Goal: Task Accomplishment & Management: Complete application form

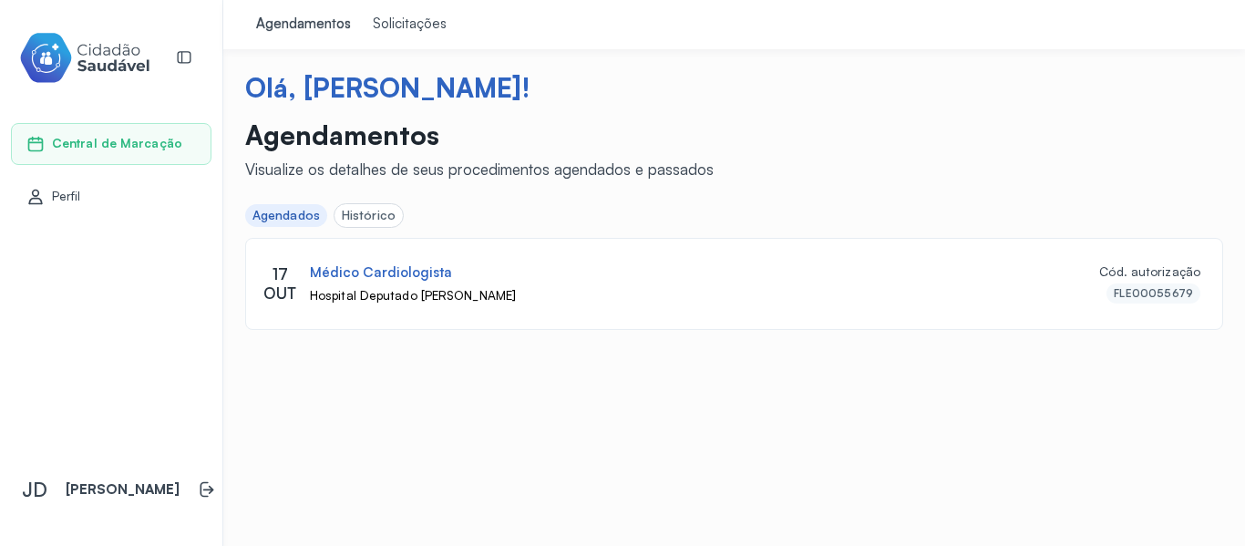
click at [401, 27] on div "Solicitações" at bounding box center [410, 24] width 74 height 18
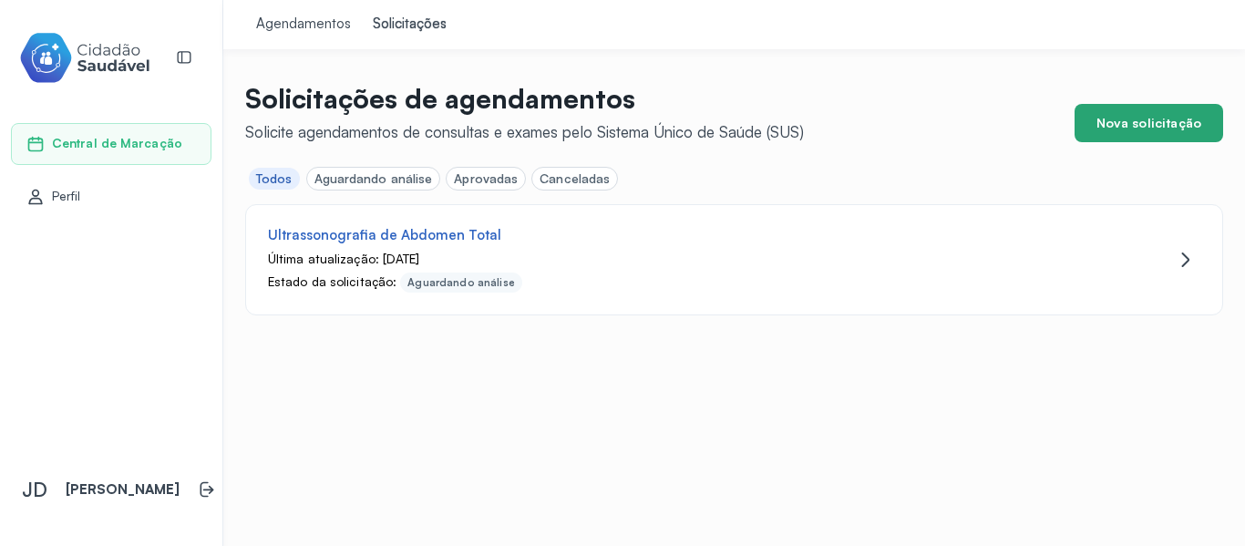
click at [1159, 118] on button "Nova solicitação" at bounding box center [1149, 123] width 149 height 38
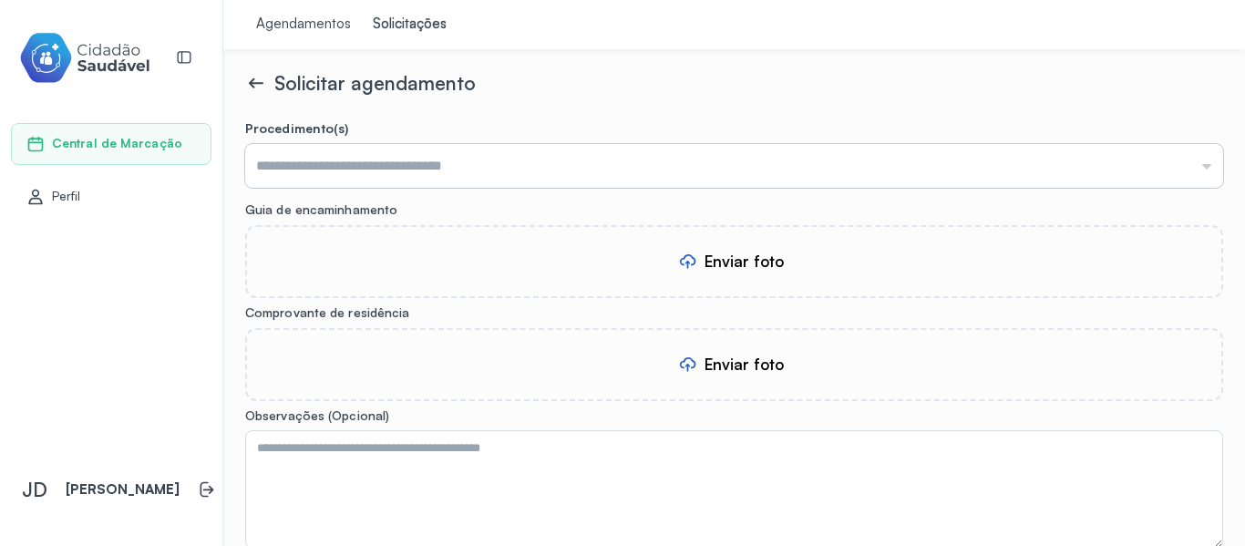
click at [397, 167] on input "text" at bounding box center [734, 166] width 978 height 44
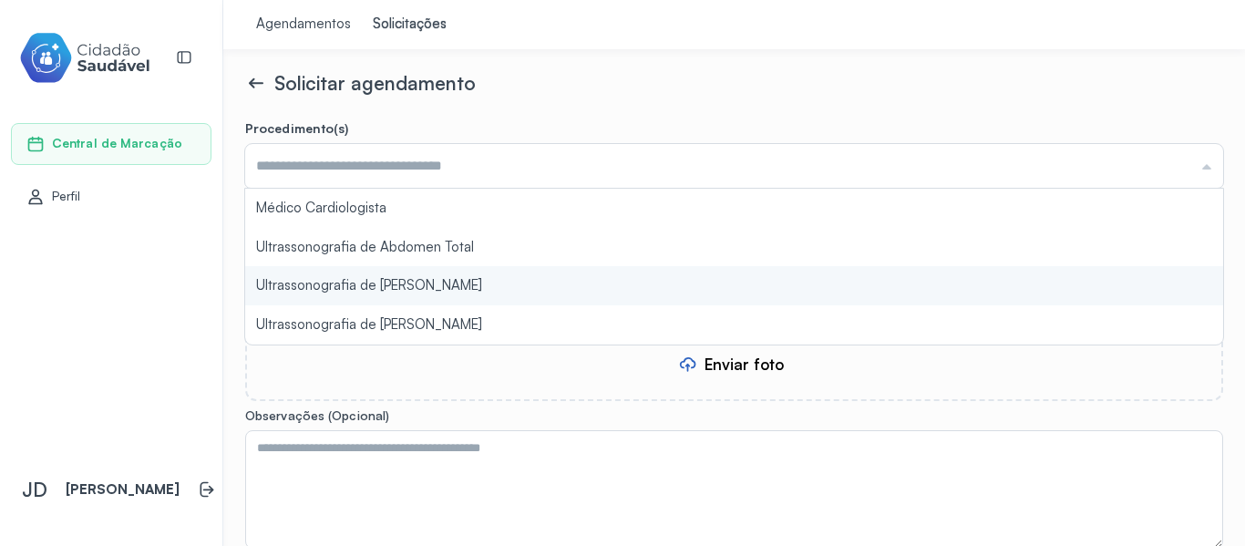
type input "**********"
click at [403, 281] on form "**********" at bounding box center [734, 395] width 978 height 551
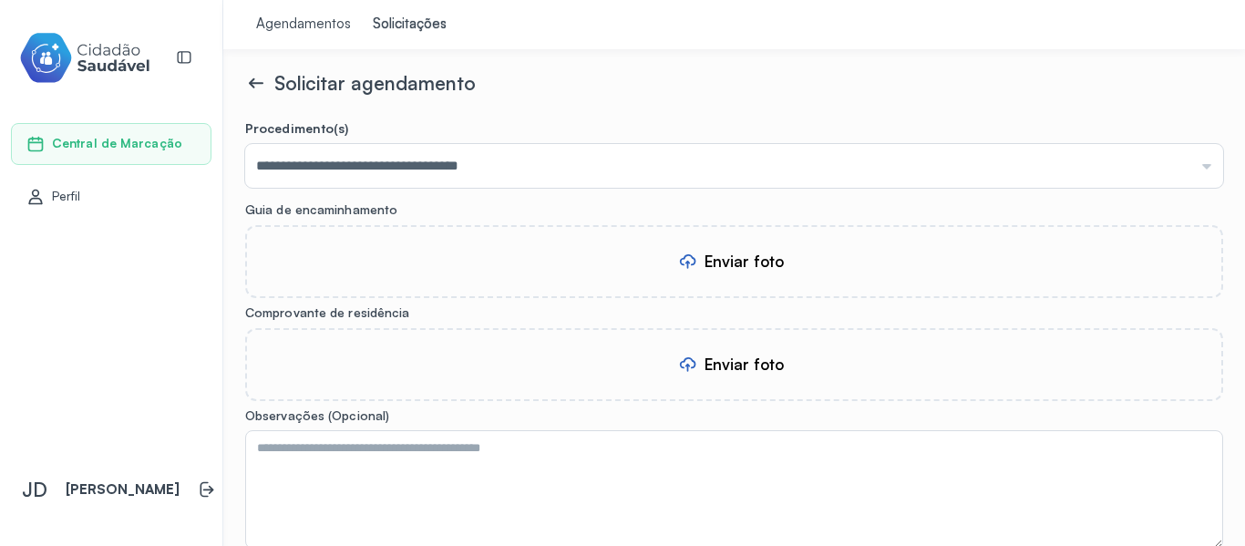
click at [735, 269] on div "Enviar foto" at bounding box center [744, 261] width 79 height 19
click at [691, 363] on icon at bounding box center [687, 365] width 19 height 26
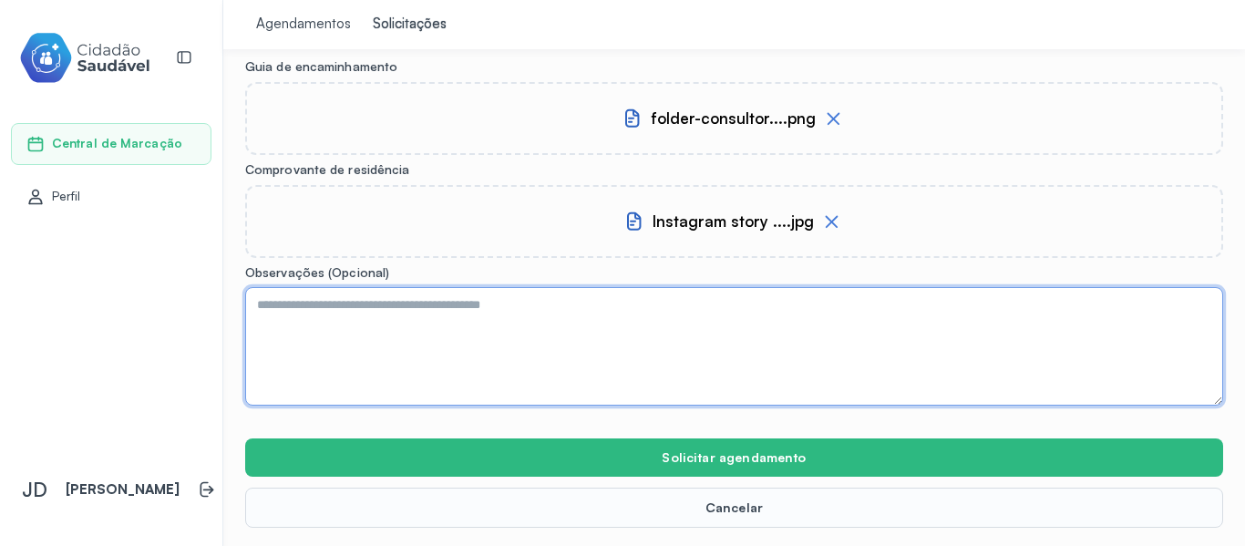
click at [396, 321] on textarea at bounding box center [734, 346] width 978 height 118
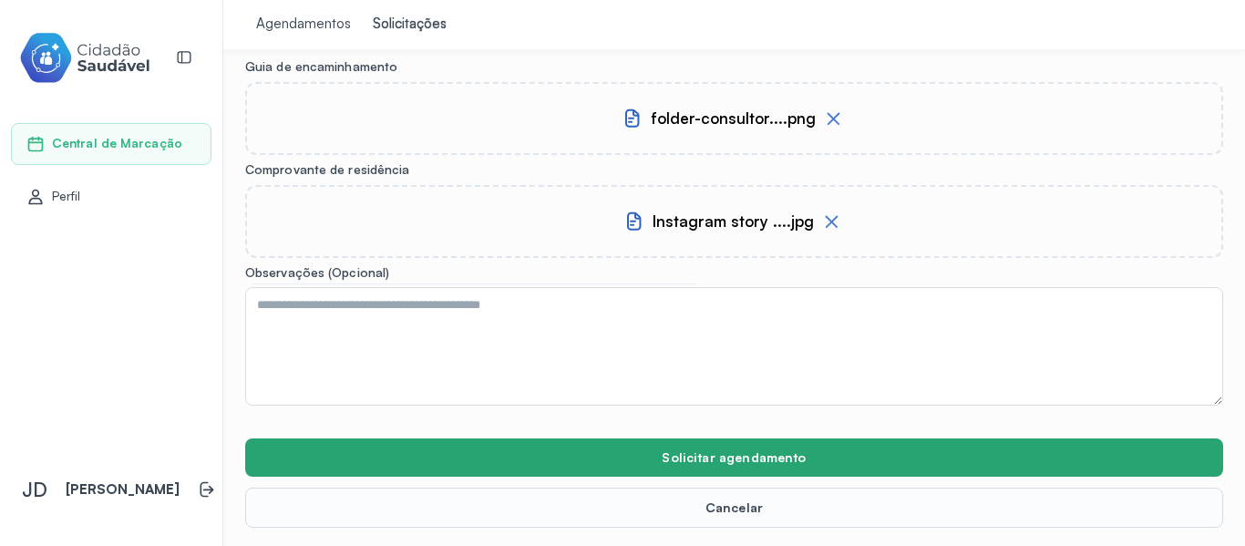
click at [757, 453] on button "Solicitar agendamento" at bounding box center [734, 457] width 978 height 38
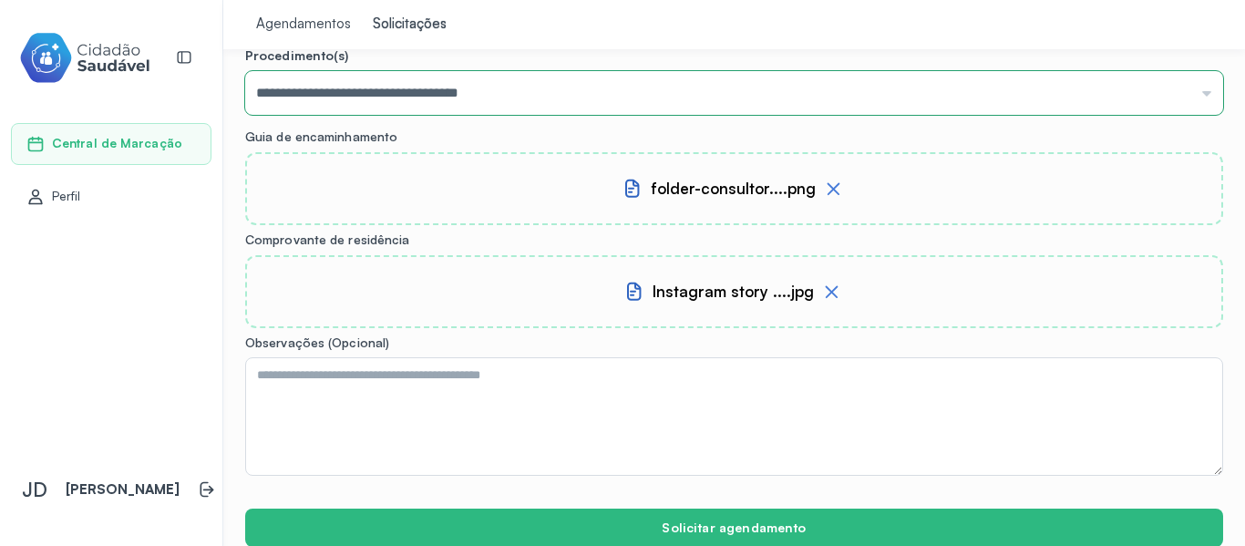
scroll to position [0, 0]
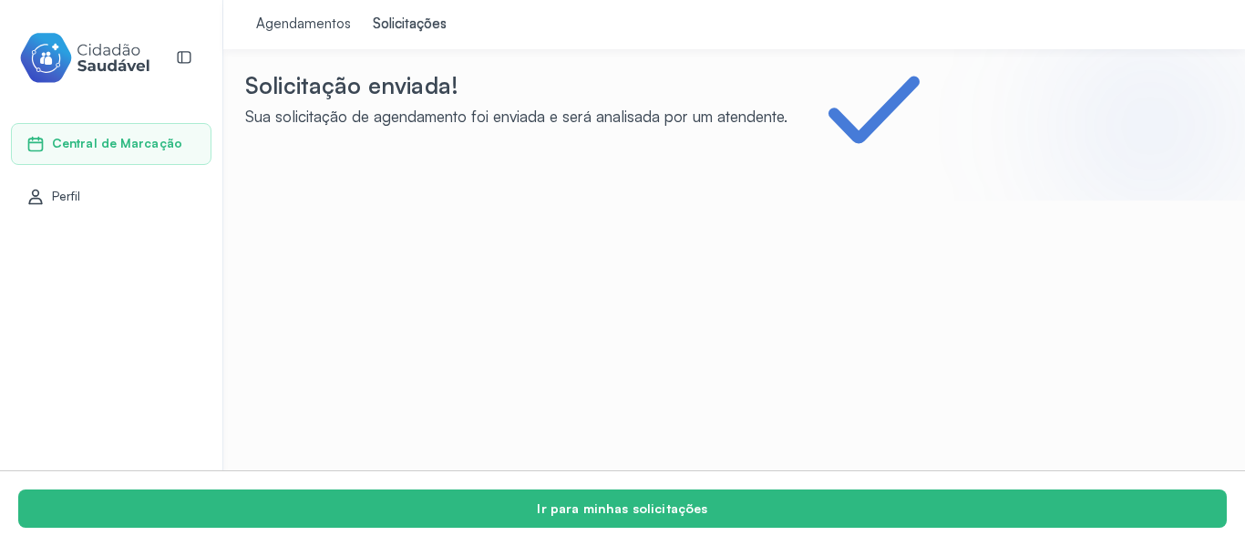
click at [303, 25] on div "Agendamentos" at bounding box center [303, 24] width 95 height 18
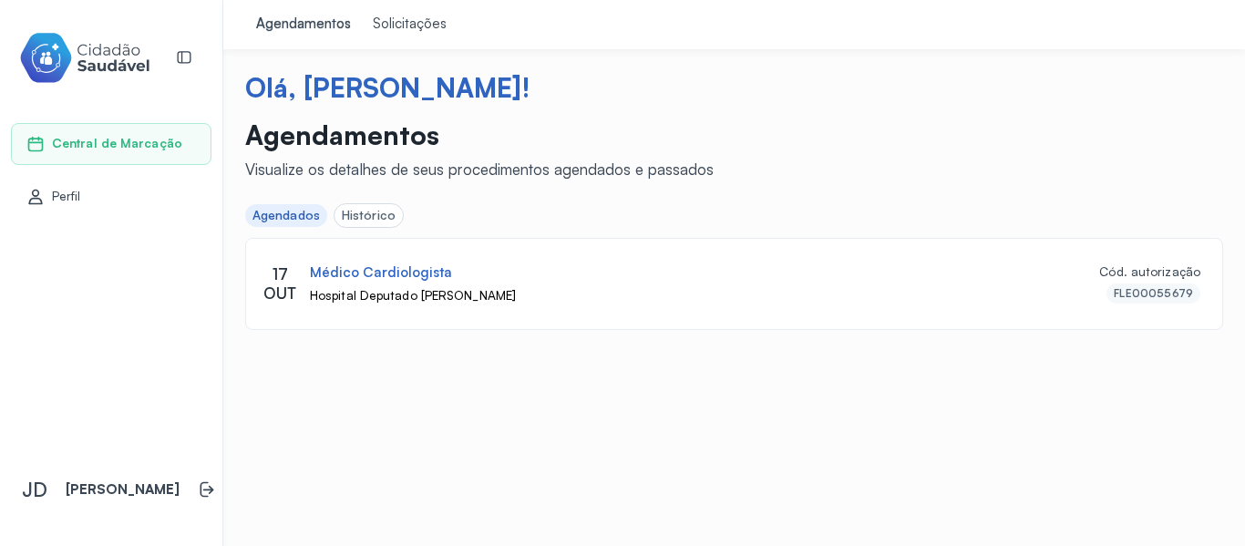
click at [404, 17] on div "Solicitações" at bounding box center [410, 24] width 74 height 18
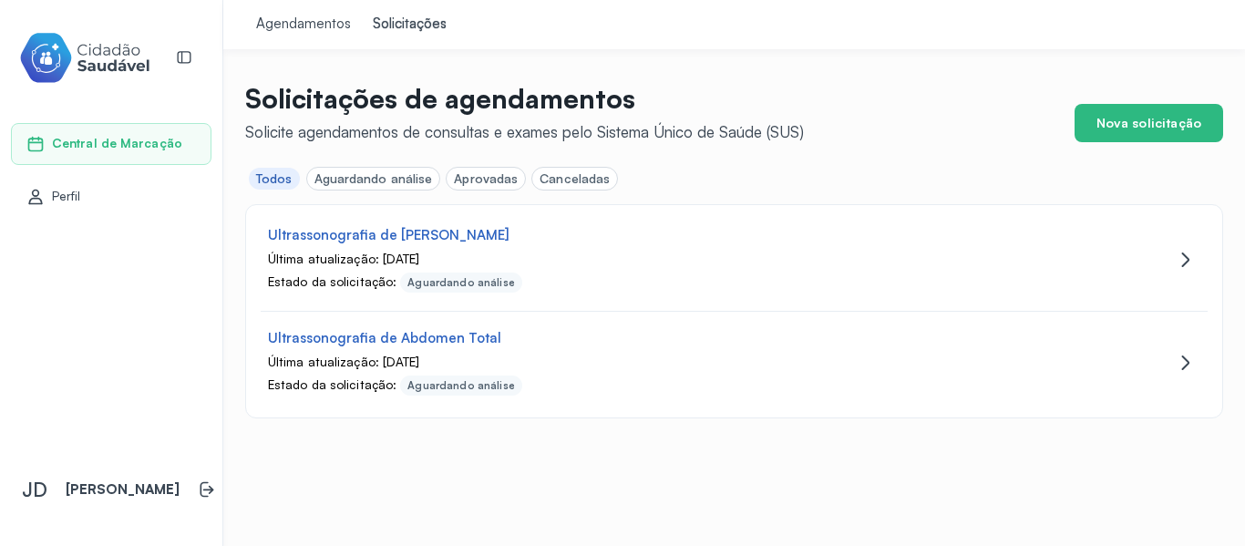
click at [283, 23] on div "Agendamentos" at bounding box center [303, 24] width 95 height 18
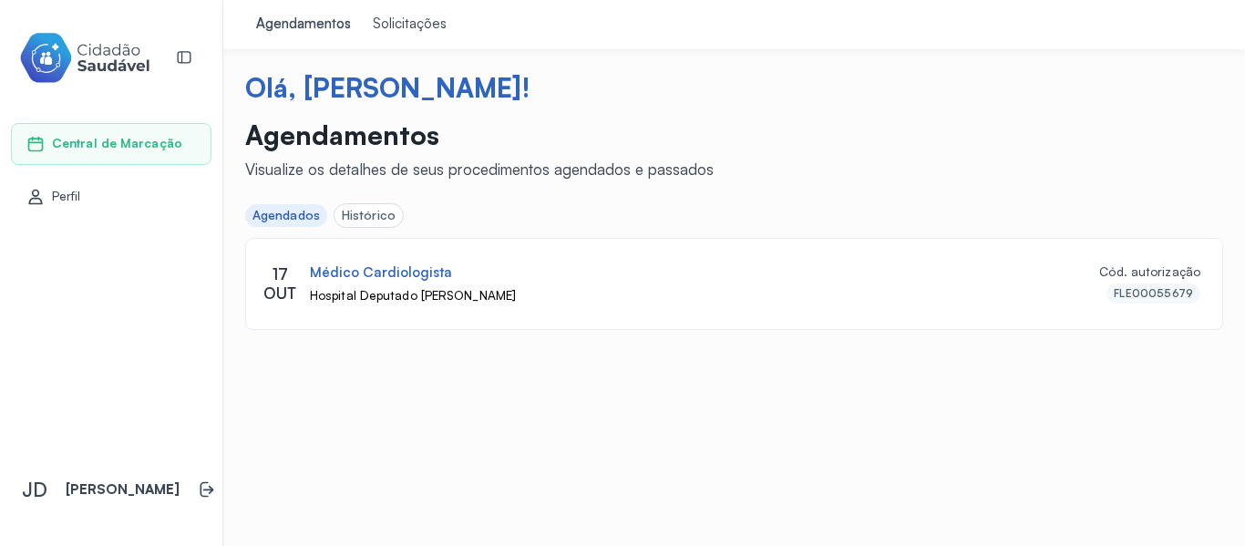
click at [421, 18] on div "Solicitações" at bounding box center [410, 24] width 74 height 18
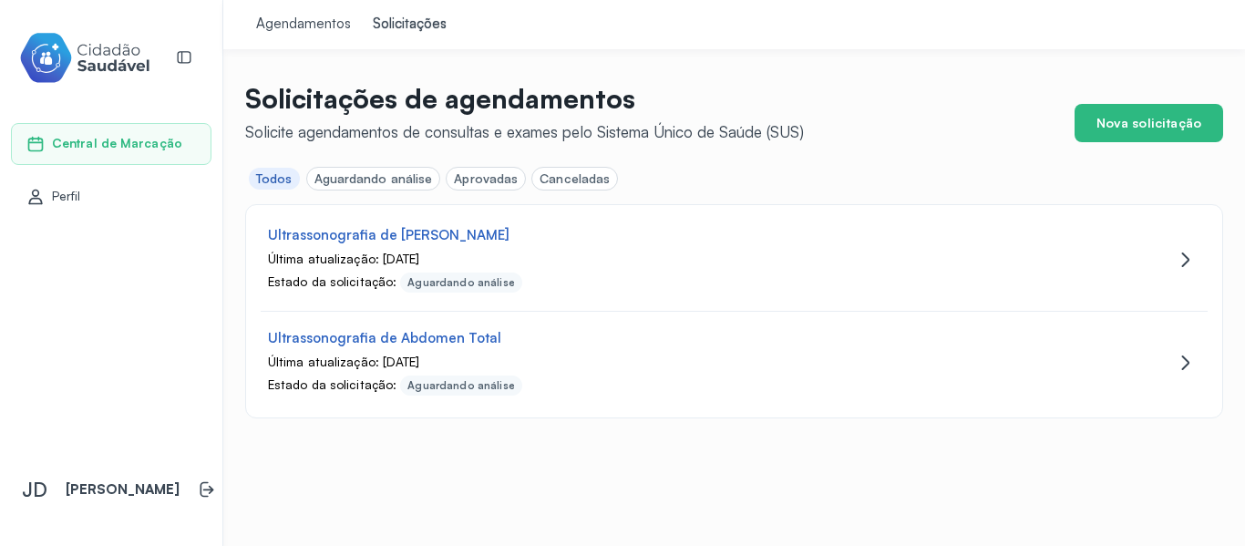
click at [303, 32] on div "Agendamentos" at bounding box center [303, 24] width 95 height 18
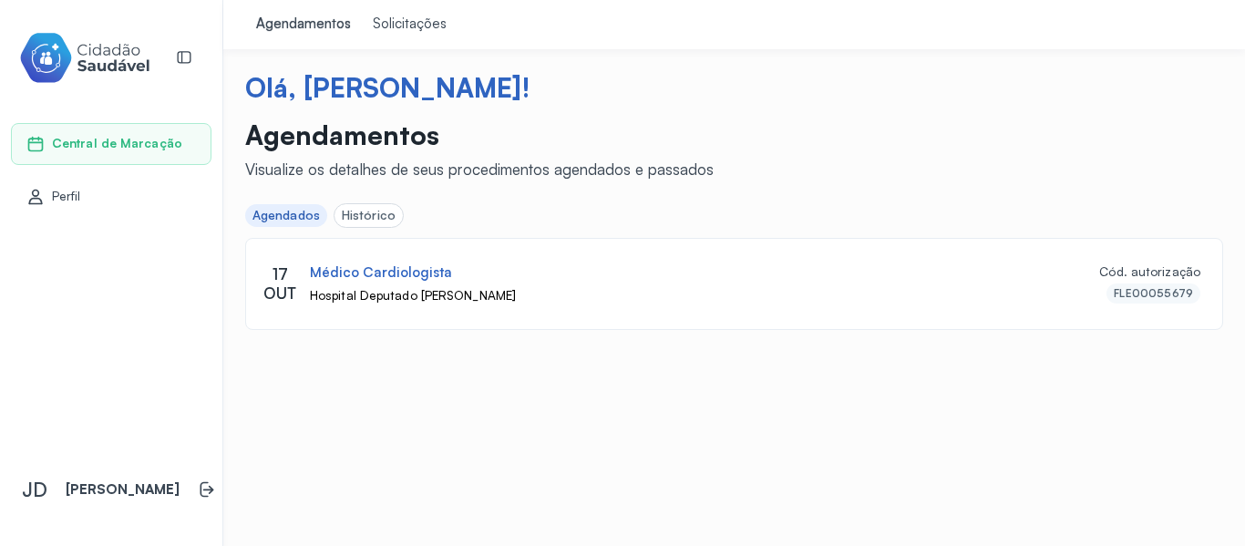
drag, startPoint x: 422, startPoint y: 19, endPoint x: 434, endPoint y: 56, distance: 38.3
click at [422, 20] on div "Solicitações" at bounding box center [410, 24] width 74 height 18
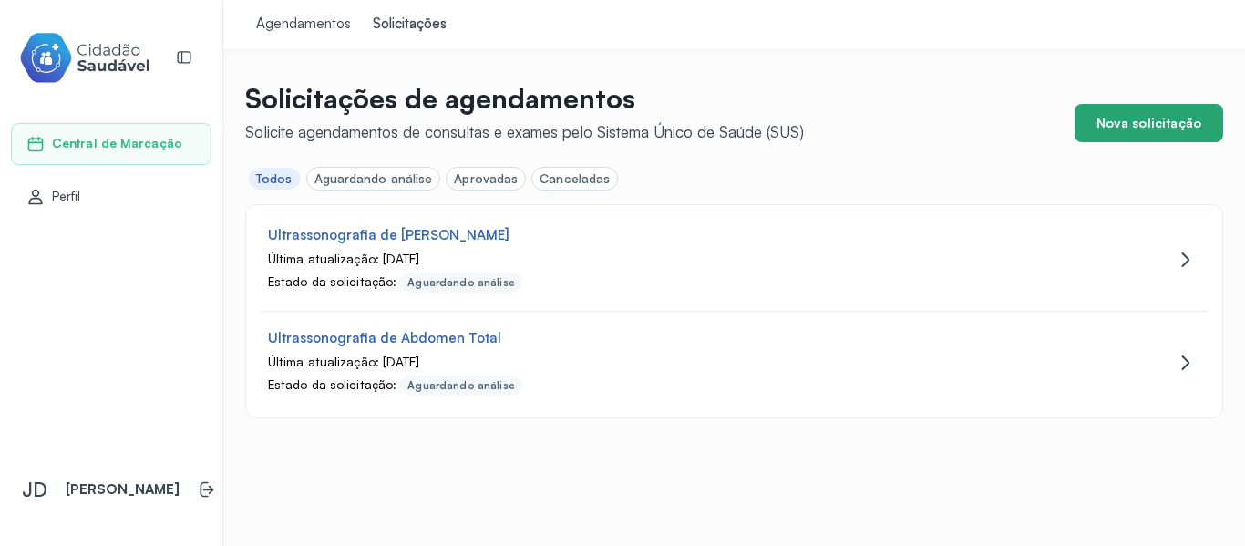
click at [1149, 129] on button "Nova solicitação" at bounding box center [1149, 123] width 149 height 38
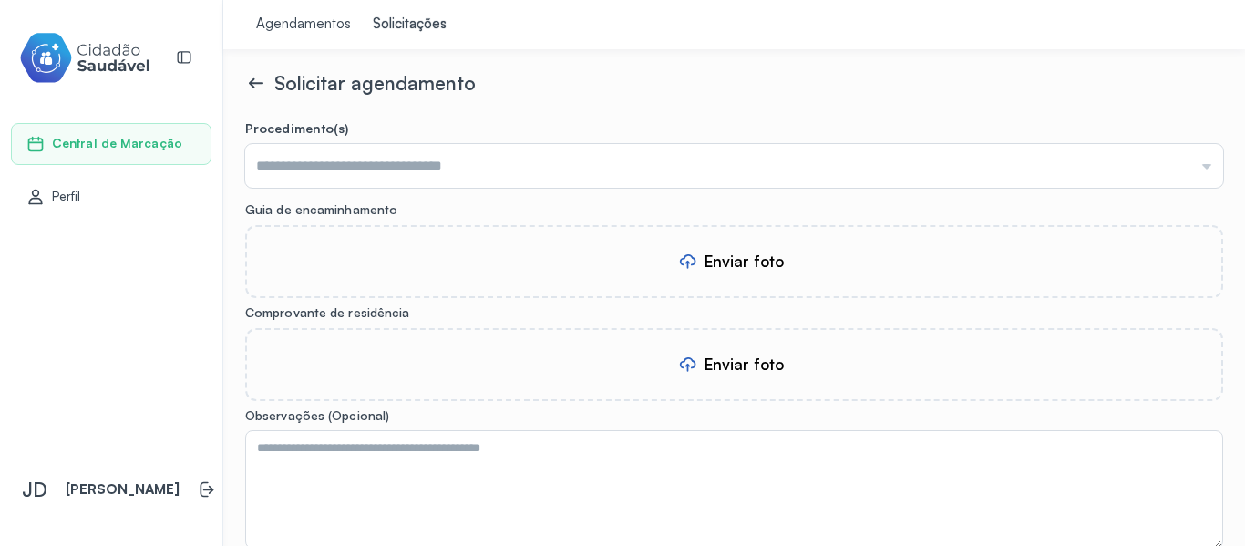
click at [510, 175] on input "text" at bounding box center [734, 166] width 978 height 44
click at [606, 92] on div "Solicitar agendamento" at bounding box center [734, 83] width 978 height 24
click at [471, 149] on input "text" at bounding box center [734, 166] width 978 height 44
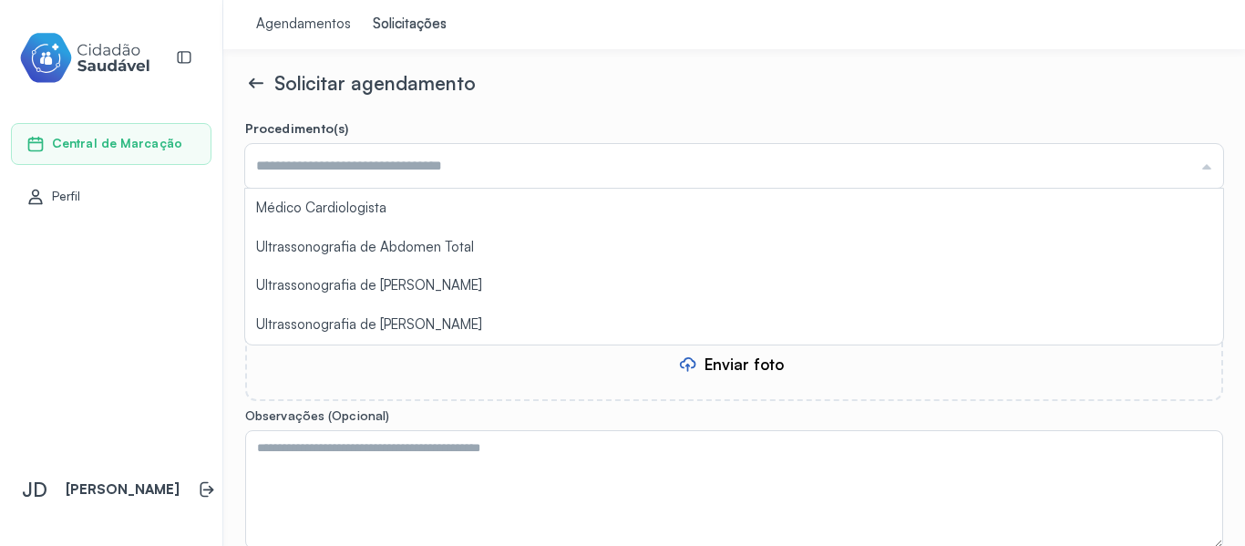
click at [564, 85] on div "Solicitar agendamento" at bounding box center [734, 83] width 978 height 24
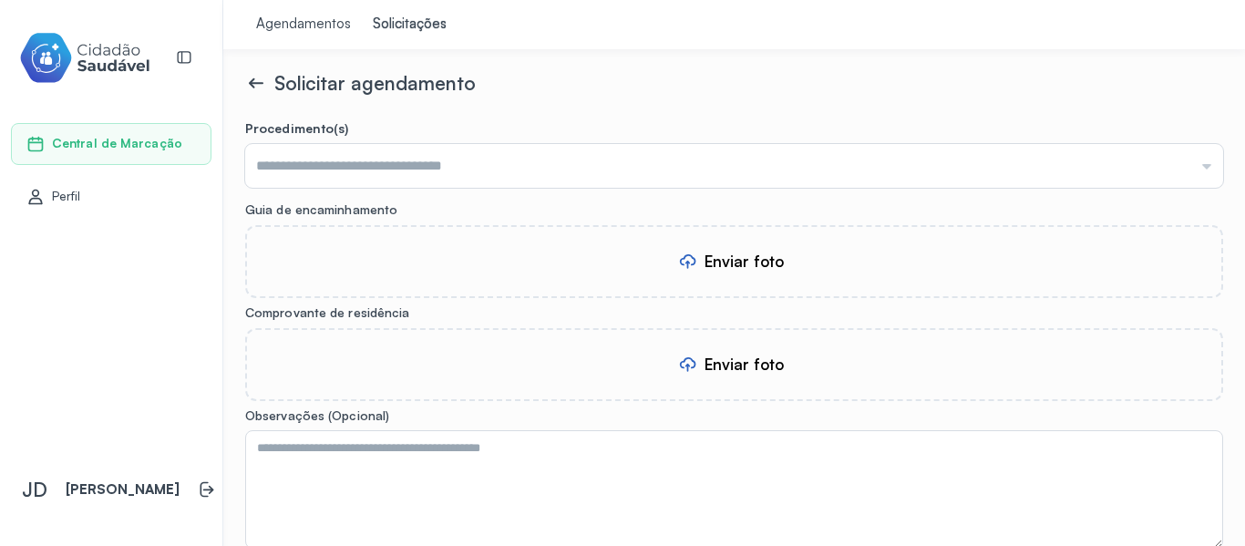
click at [241, 83] on div "Solicitar agendamento Procedimento(s) Médico Cardiologista Ultrassonografia de …" at bounding box center [734, 297] width 1022 height 497
click at [252, 80] on icon at bounding box center [252, 83] width 6 height 10
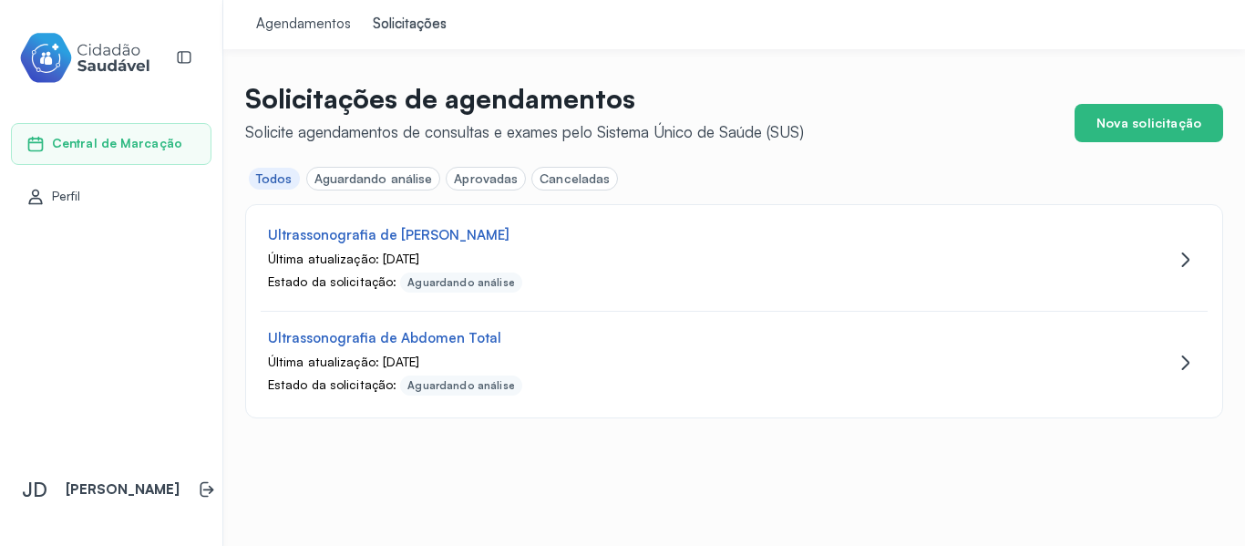
click at [307, 5] on link "Agendamentos" at bounding box center [303, 24] width 117 height 49
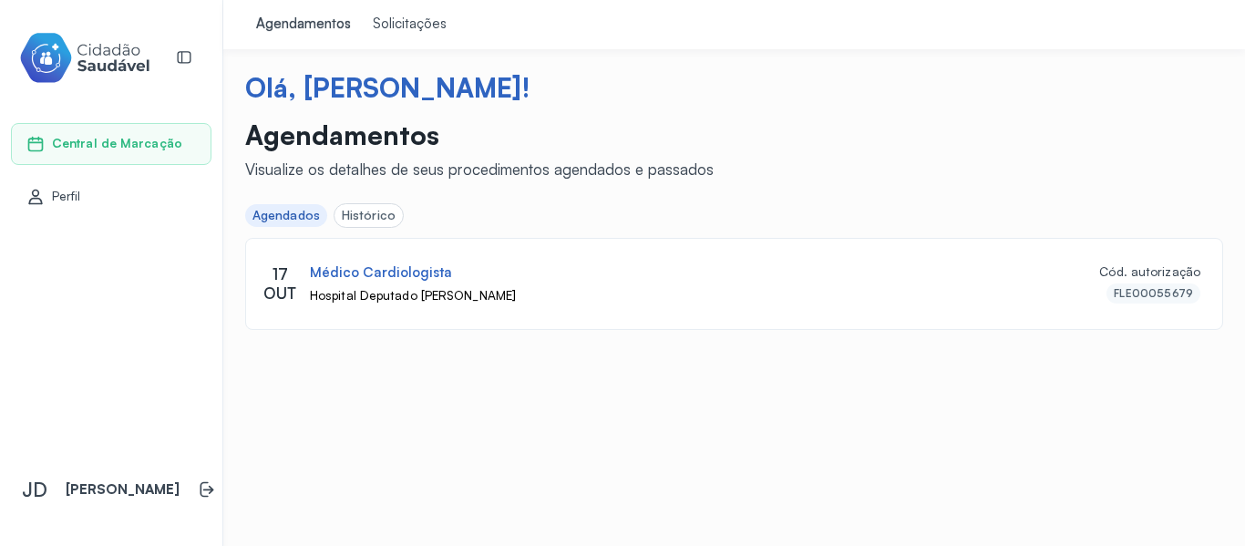
click at [376, 211] on div "Histórico" at bounding box center [369, 215] width 54 height 15
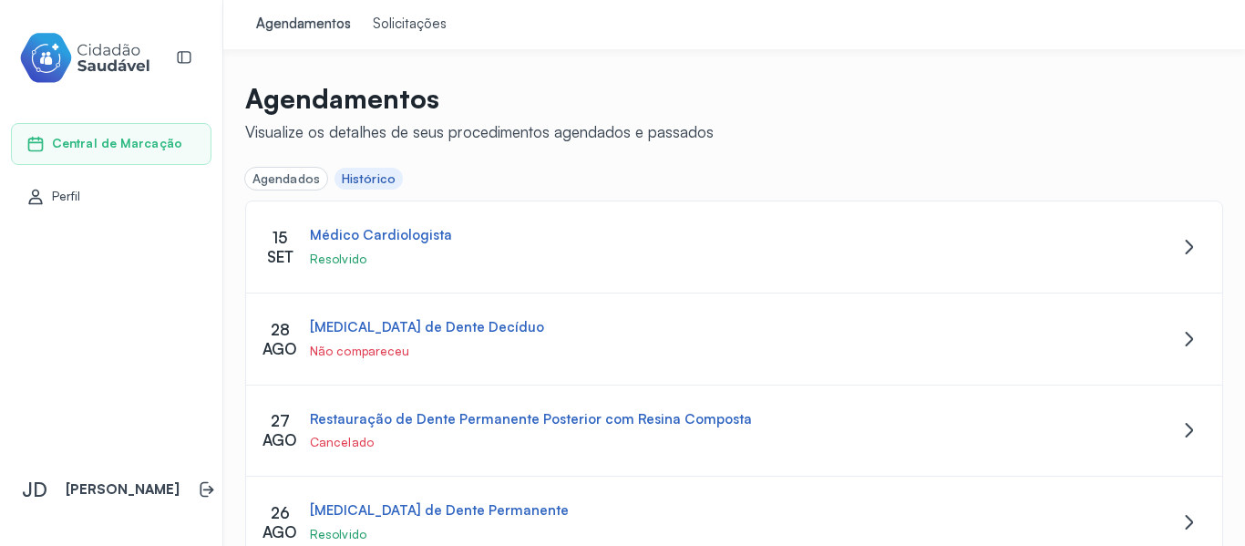
click at [289, 177] on div "Agendados" at bounding box center [285, 178] width 67 height 15
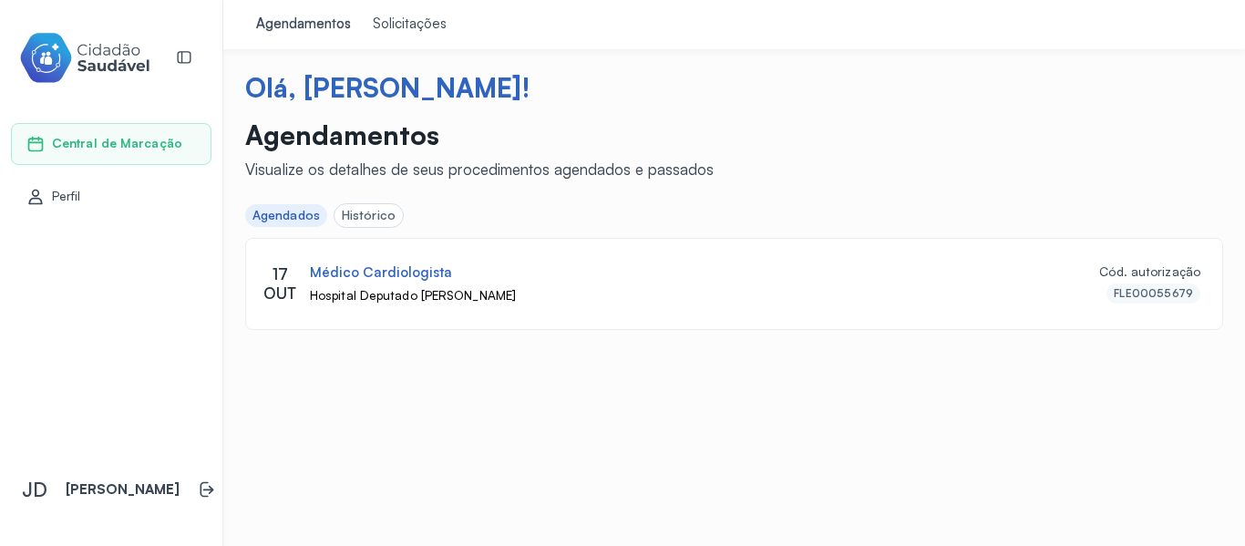
click at [410, 26] on div "Solicitações" at bounding box center [410, 24] width 74 height 18
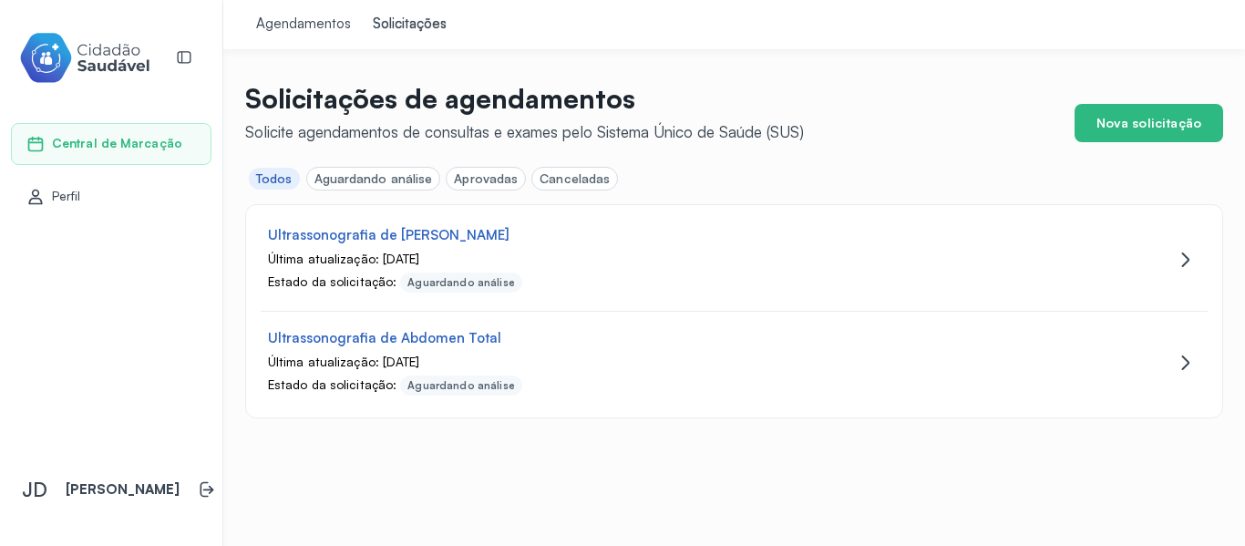
click at [57, 190] on span "Perfil" at bounding box center [66, 196] width 29 height 15
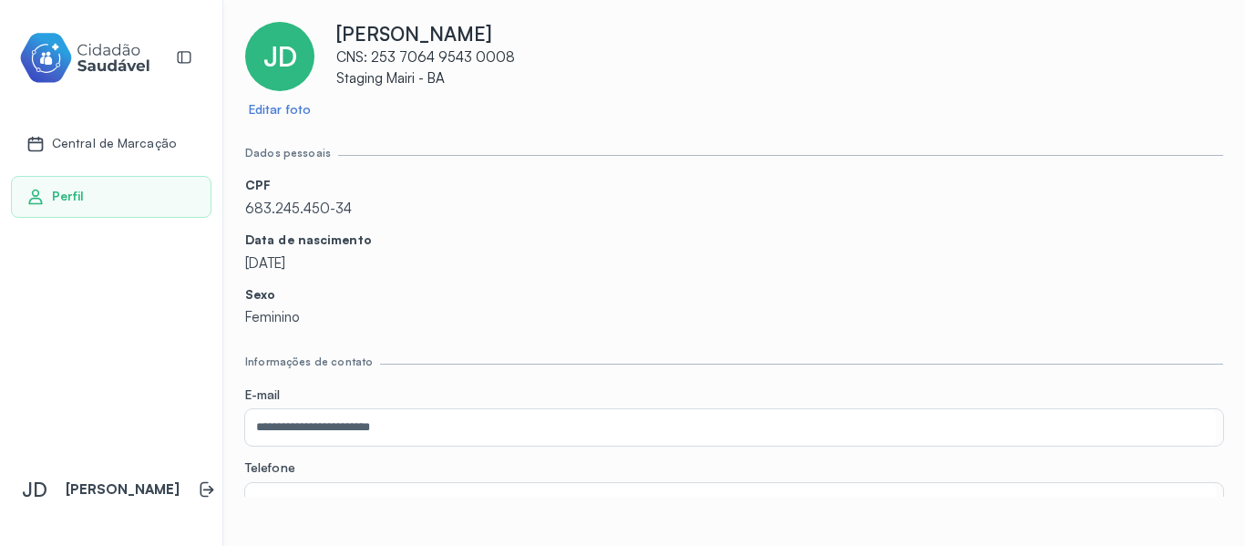
click at [135, 139] on span "Central de Marcação" at bounding box center [114, 143] width 124 height 15
